Goal: Task Accomplishment & Management: Complete application form

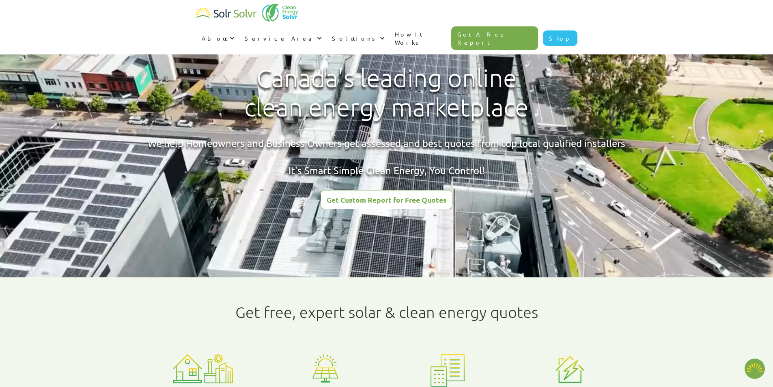
type textarea "x"
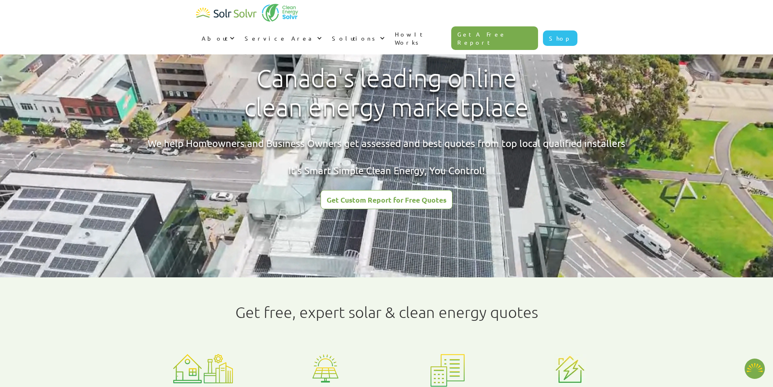
radio input "true"
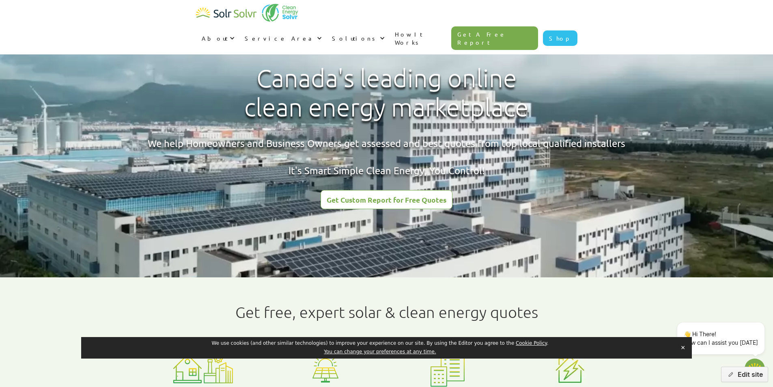
click at [380, 200] on div "Get Custom Report for Free Quotes" at bounding box center [387, 199] width 120 height 7
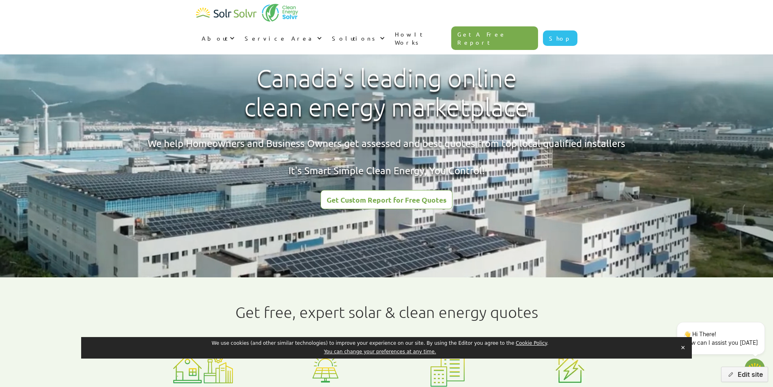
type textarea "x"
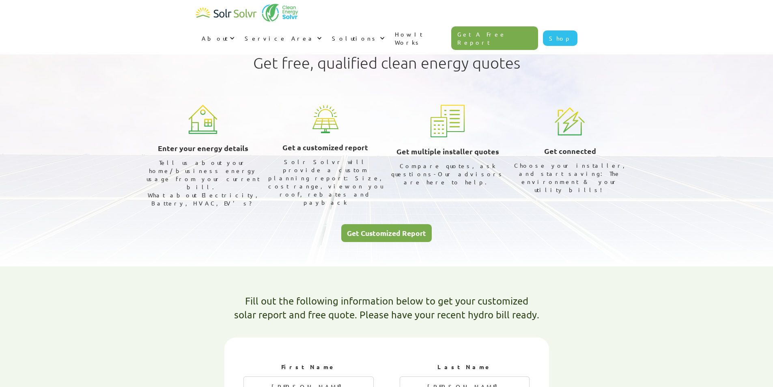
select select "ENMAX"
select select "75%"
type textarea "x"
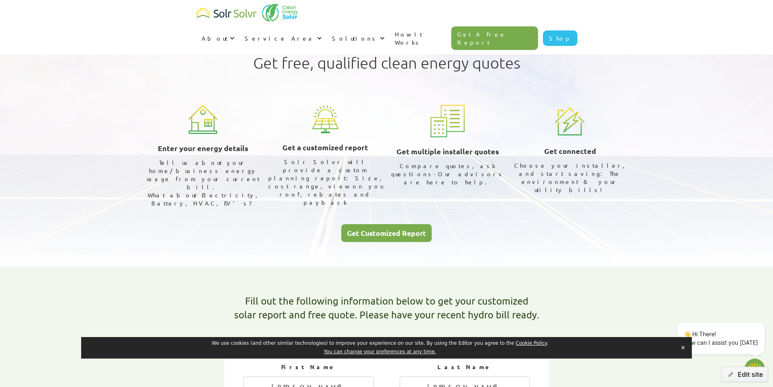
radio input "true"
radio input "false"
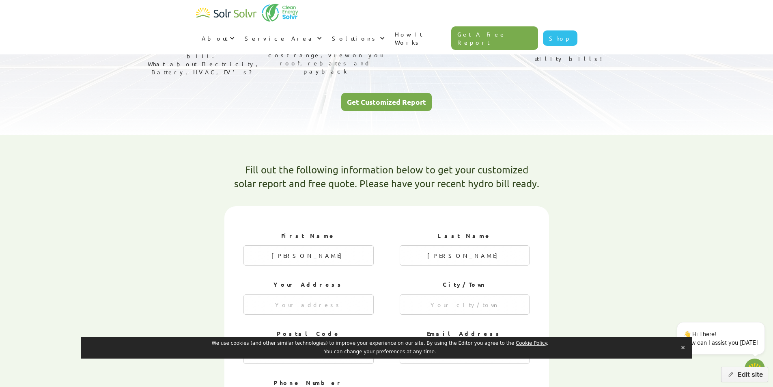
scroll to position [162, 0]
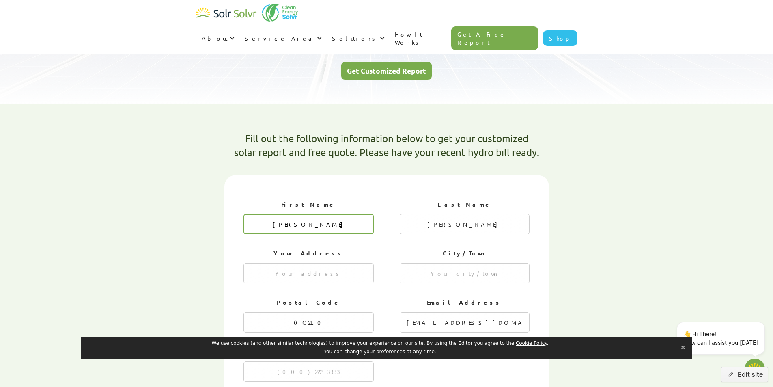
click at [331, 214] on input "[PERSON_NAME]" at bounding box center [308, 224] width 130 height 20
click at [313, 214] on input "[PERSON_NAME]" at bounding box center [308, 224] width 130 height 20
type input "[PERSON_NAME]"
click at [458, 214] on input "[PERSON_NAME]" at bounding box center [465, 224] width 130 height 20
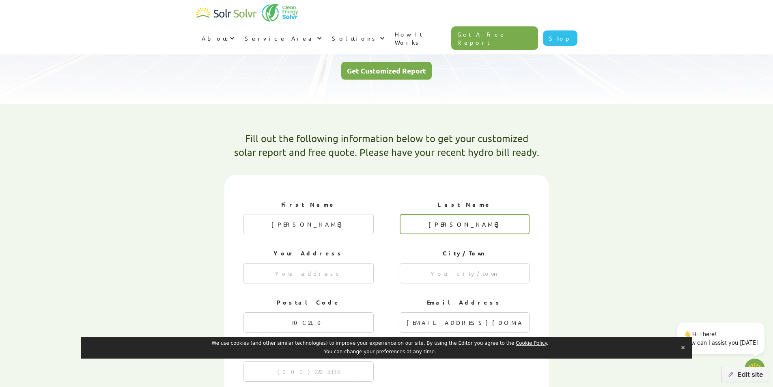
click at [458, 214] on input "[PERSON_NAME]" at bounding box center [465, 224] width 130 height 20
type input "[PERSON_NAME]"
click at [395, 234] on div "First Name [PERSON_NAME] Last Name [PERSON_NAME] Your Address City/Town Postal …" at bounding box center [386, 299] width 286 height 206
click at [297, 263] on input "1 of 4" at bounding box center [308, 273] width 130 height 20
paste input "14 [PERSON_NAME] crt"
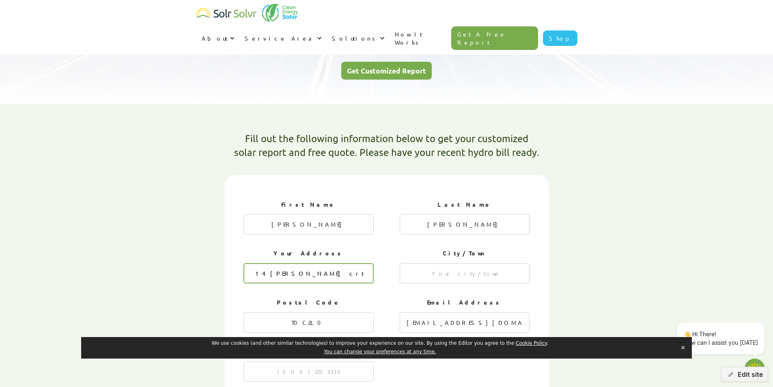
type input "14 [PERSON_NAME] crt"
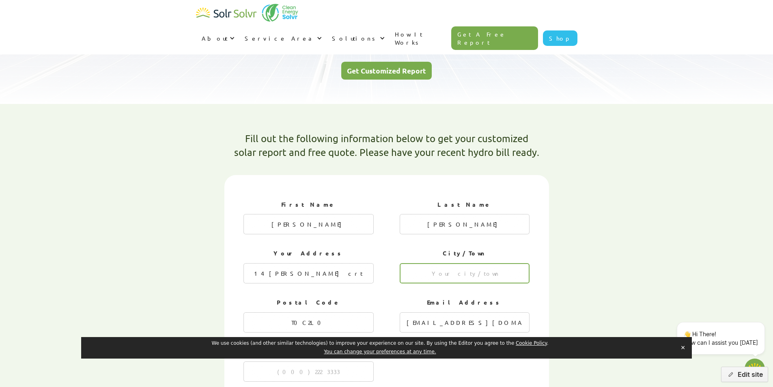
click at [452, 263] on input "1 of 4" at bounding box center [465, 273] width 130 height 20
type input "Whitby"
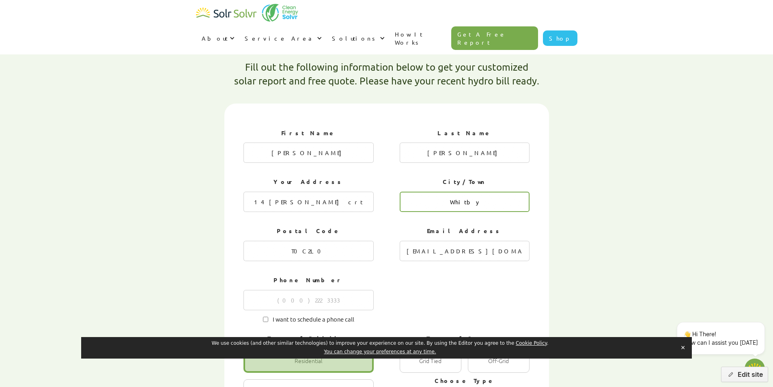
scroll to position [243, 0]
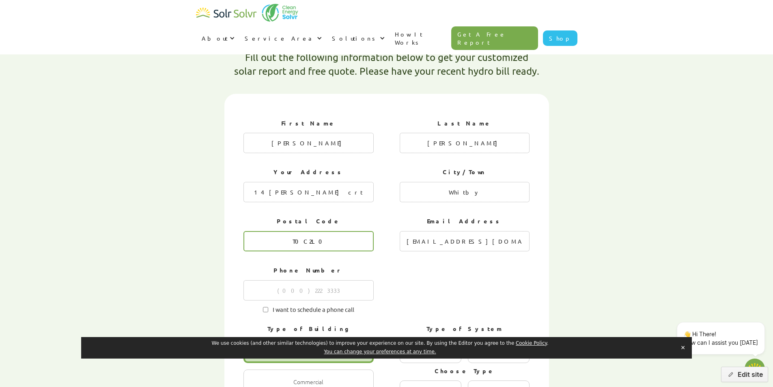
drag, startPoint x: 325, startPoint y: 215, endPoint x: 292, endPoint y: 217, distance: 32.5
click at [292, 231] on input "T0C2L0" at bounding box center [308, 241] width 130 height 20
paste input "L1N8H1"
type input "L1N8H1"
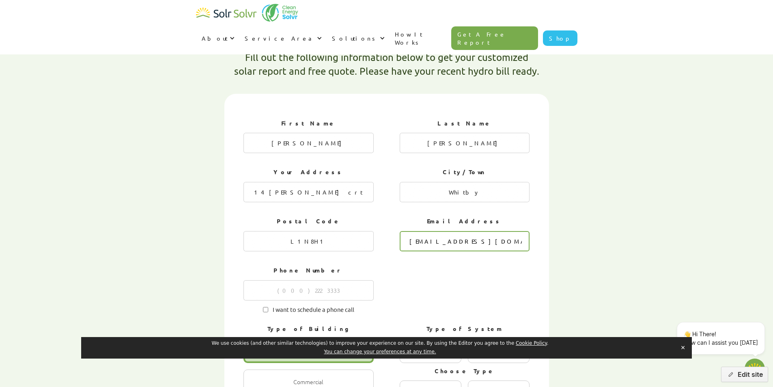
click at [490, 231] on input "[EMAIL_ADDRESS][DOMAIN_NAME]" at bounding box center [465, 241] width 130 height 20
click at [508, 231] on input "[EMAIL_ADDRESS][DOMAIN_NAME]" at bounding box center [465, 241] width 130 height 20
drag, startPoint x: 477, startPoint y: 220, endPoint x: 436, endPoint y: 220, distance: 41.0
click at [436, 231] on input "[EMAIL_ADDRESS][DOMAIN_NAME]" at bounding box center [465, 241] width 130 height 20
paste input "owenwhitehead@live"
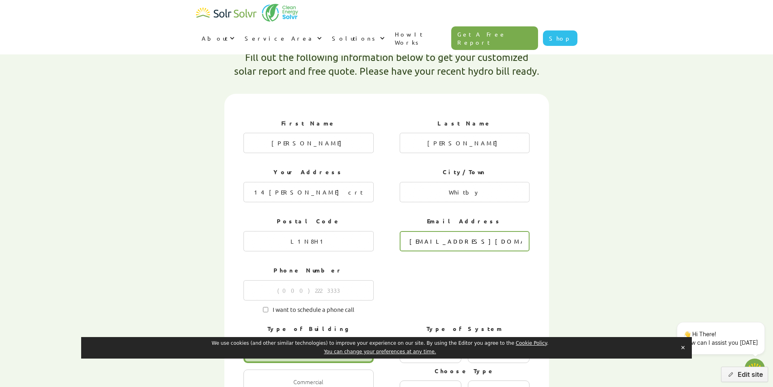
type input "[EMAIL_ADDRESS][DOMAIN_NAME]"
click at [684, 347] on button "✕" at bounding box center [682, 347] width 11 height 12
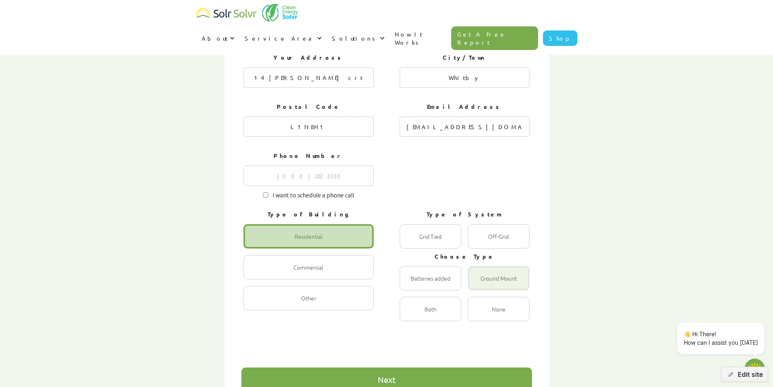
scroll to position [365, 0]
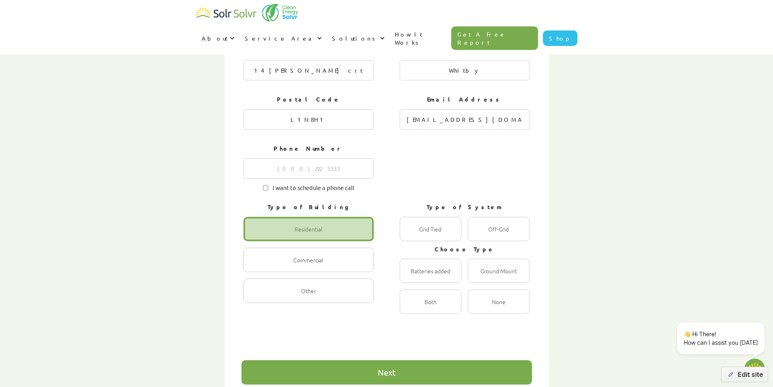
click at [443, 153] on div "First Name [PERSON_NAME] Last Name [PERSON_NAME] Your Address [STREET_ADDRESS][…" at bounding box center [386, 97] width 286 height 206
click at [306, 158] on input "1 of 4" at bounding box center [308, 168] width 130 height 20
paste input "4165296936"
type input "4165296936"
click at [423, 142] on div "First Name [PERSON_NAME] Last Name [PERSON_NAME] Your Address [STREET_ADDRESS][…" at bounding box center [386, 97] width 286 height 206
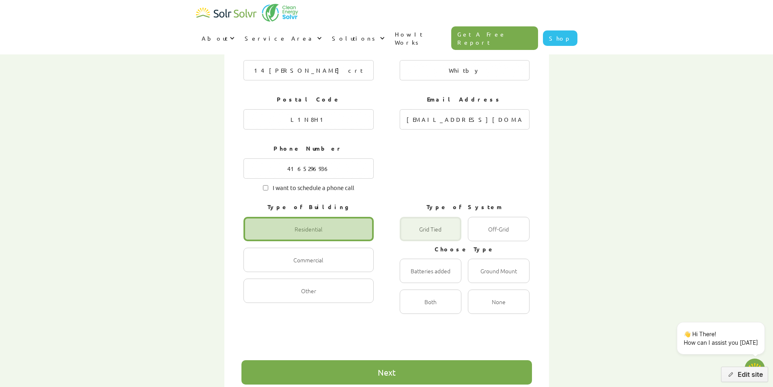
click at [439, 217] on div "1 of 4" at bounding box center [431, 229] width 62 height 24
click at [411, 235] on Tied "Grid Tied Radio" at bounding box center [408, 237] width 5 height 5
radio Tied "true"
click at [481, 289] on div "1 of 4" at bounding box center [499, 301] width 62 height 24
click at [479, 307] on input "None Radio" at bounding box center [476, 309] width 5 height 5
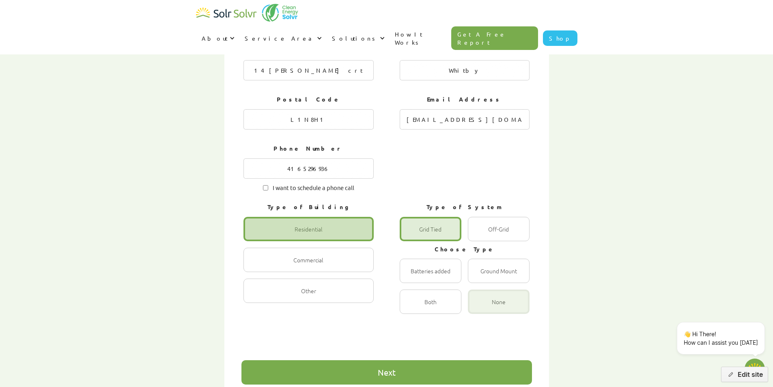
radio input "true"
click at [442, 360] on div "Next" at bounding box center [386, 372] width 290 height 24
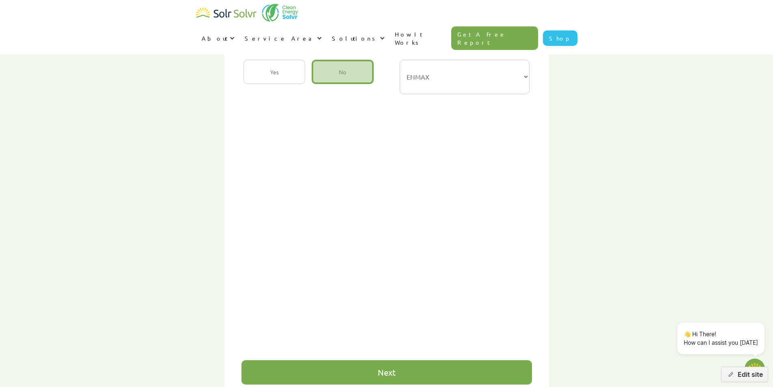
click at [424, 360] on div "Next" at bounding box center [386, 372] width 290 height 24
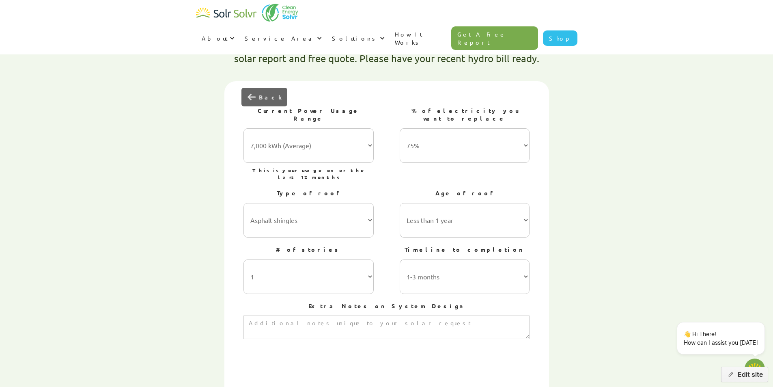
scroll to position [243, 0]
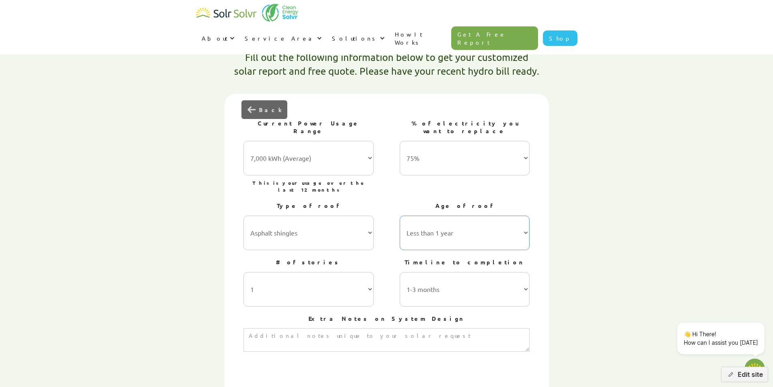
click at [447, 215] on select "Less than 1 year 1-5 years 5-10 years 10-15 years 20-30 years 30+ years" at bounding box center [465, 232] width 130 height 34
select select "5-10 years"
click at [400, 215] on select "Less than 1 year 1-5 years 5-10 years 10-15 years 20-30 years 30+ years" at bounding box center [465, 232] width 130 height 34
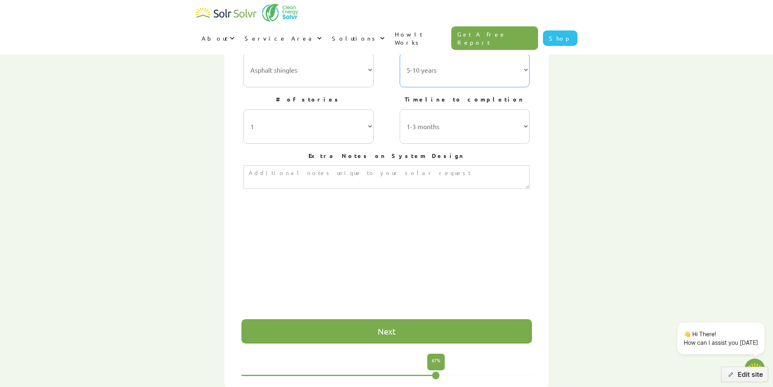
scroll to position [406, 0]
click at [460, 110] on select "1-3 months 3-6 months 6-12 months 12-24 months 24+ months" at bounding box center [465, 127] width 130 height 34
drag, startPoint x: 450, startPoint y: 88, endPoint x: 449, endPoint y: 99, distance: 10.6
click at [450, 110] on select "1-3 months 3-6 months 6-12 months 12-24 months 24+ months" at bounding box center [465, 127] width 130 height 34
select select "3-6 months"
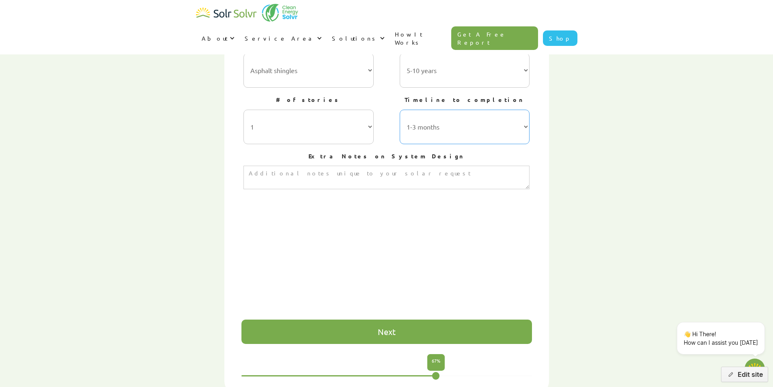
click at [400, 110] on select "1-3 months 3-6 months 6-12 months 12-24 months 24+ months" at bounding box center [465, 127] width 130 height 34
click at [382, 327] on div "Next" at bounding box center [387, 331] width 18 height 8
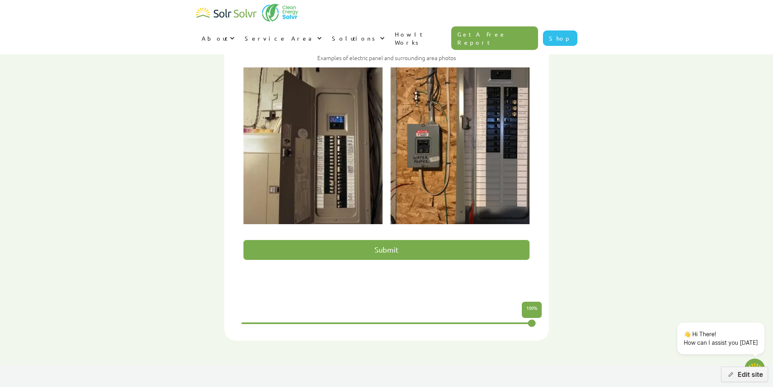
click at [431, 240] on input "Submit" at bounding box center [386, 250] width 286 height 20
type input "Please wait..."
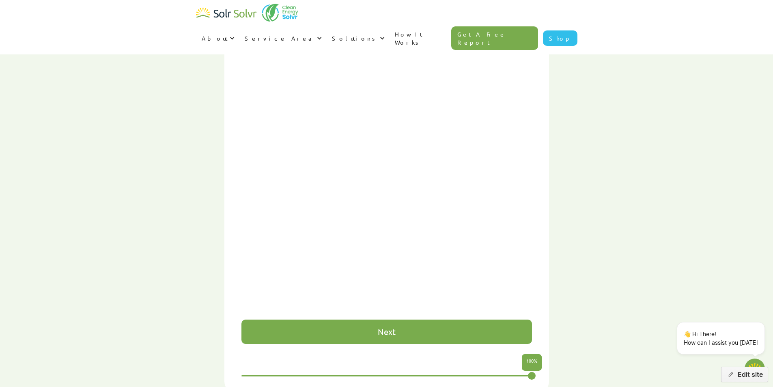
type textarea "x"
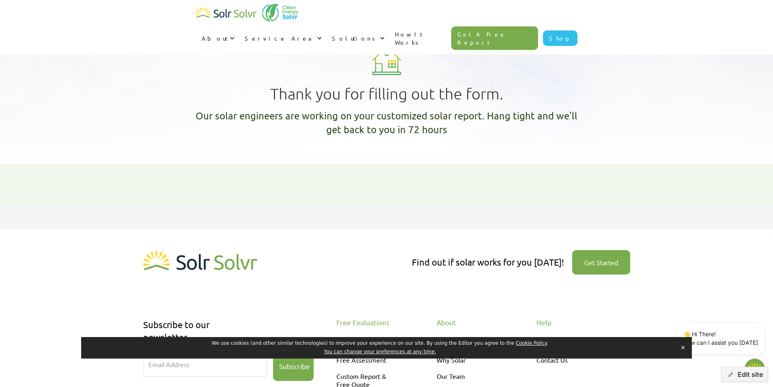
type textarea "x"
